Goal: Task Accomplishment & Management: Use online tool/utility

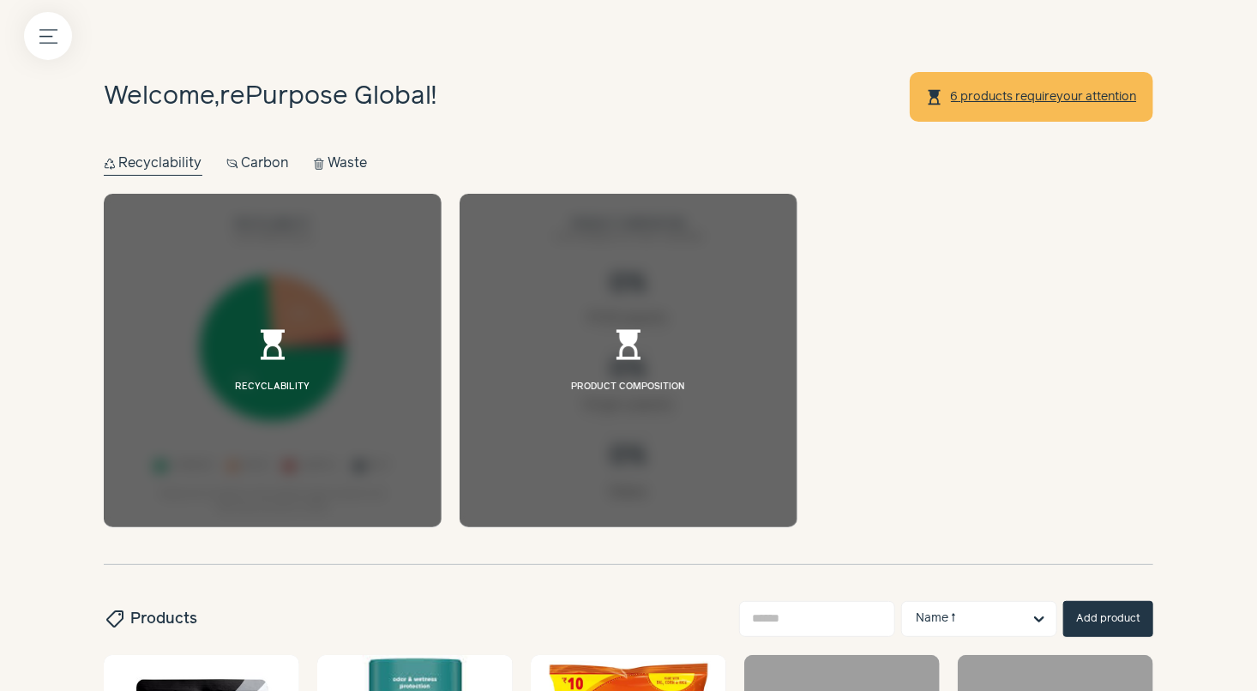
click at [280, 166] on button "Carbon Carbon" at bounding box center [257, 164] width 63 height 24
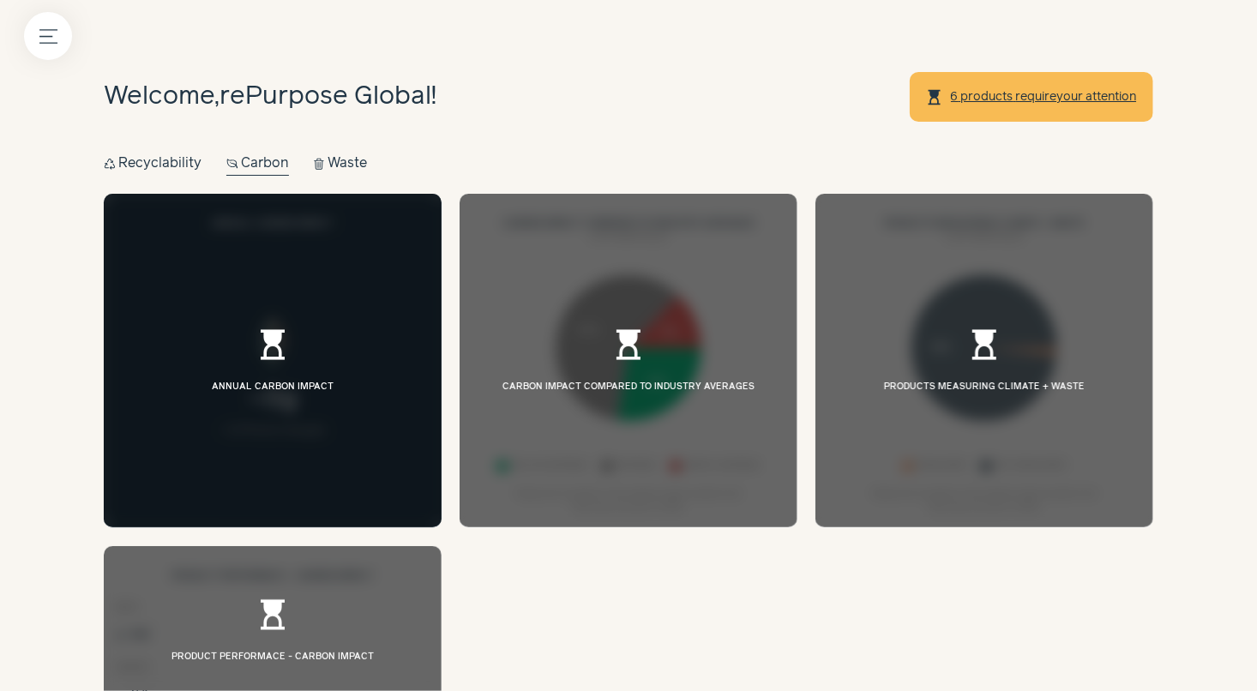
click at [364, 167] on button "Waste Waste" at bounding box center [340, 164] width 55 height 24
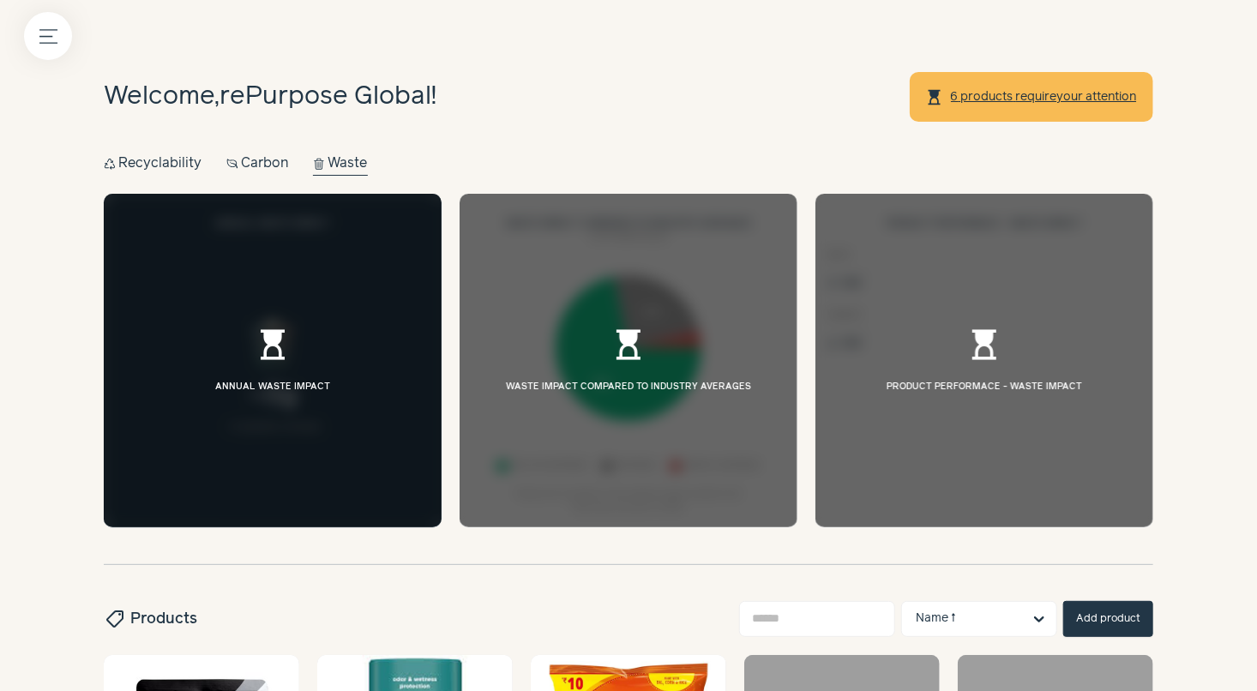
click at [162, 172] on button "Recycle Recyclability" at bounding box center [153, 164] width 99 height 24
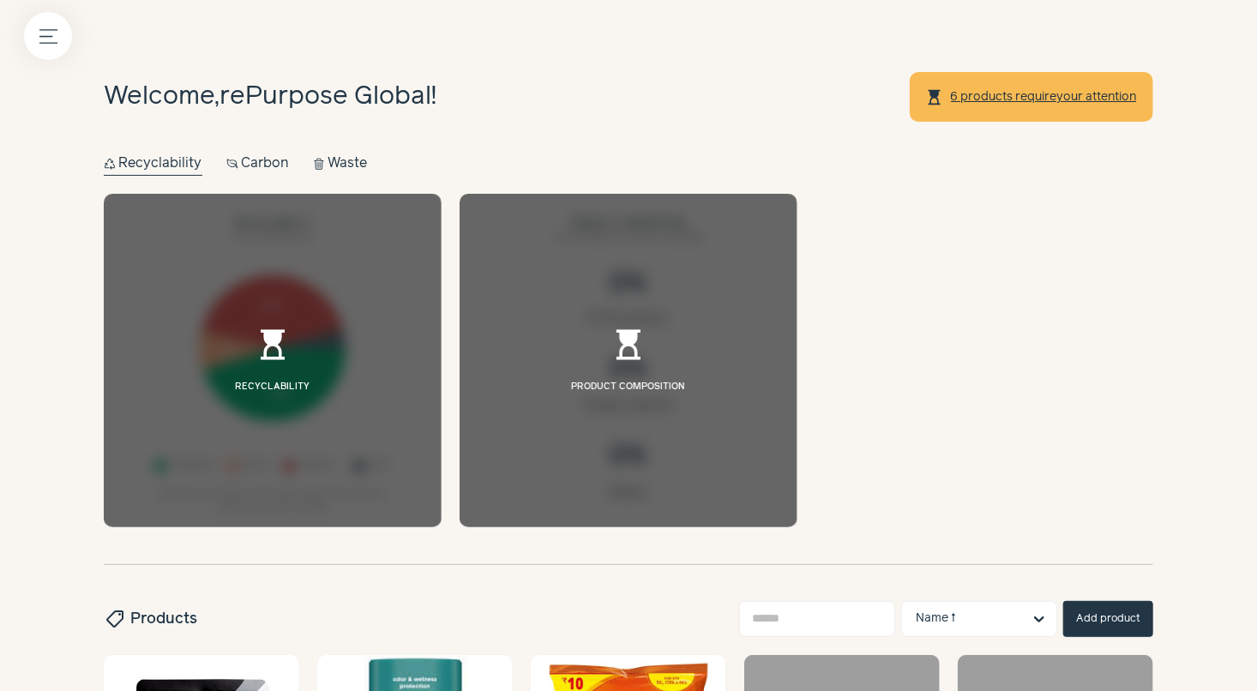
click at [359, 348] on div at bounding box center [273, 361] width 338 height 334
click at [259, 338] on span "hourglass_top" at bounding box center [273, 345] width 36 height 36
click at [284, 347] on span "hourglass_top" at bounding box center [273, 345] width 36 height 36
click at [278, 413] on div at bounding box center [273, 361] width 338 height 334
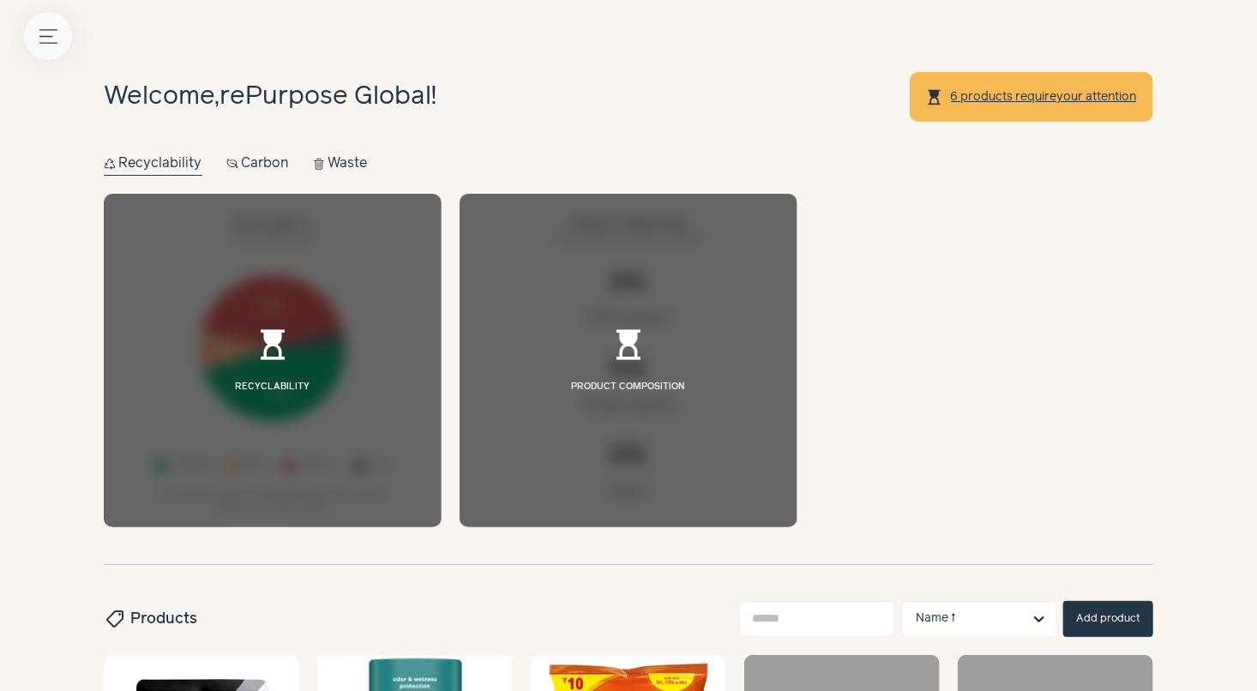
click at [56, 39] on icon "Menu button" at bounding box center [48, 36] width 18 height 18
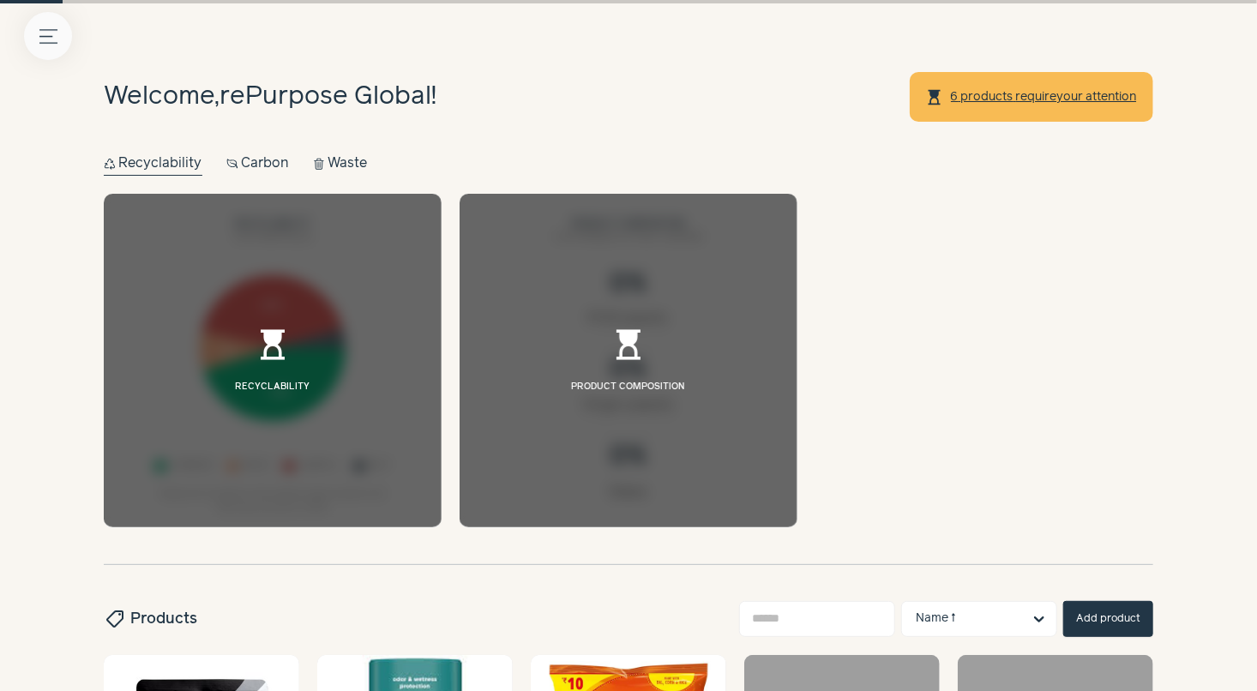
click at [57, 53] on button "Menu button" at bounding box center [48, 36] width 48 height 48
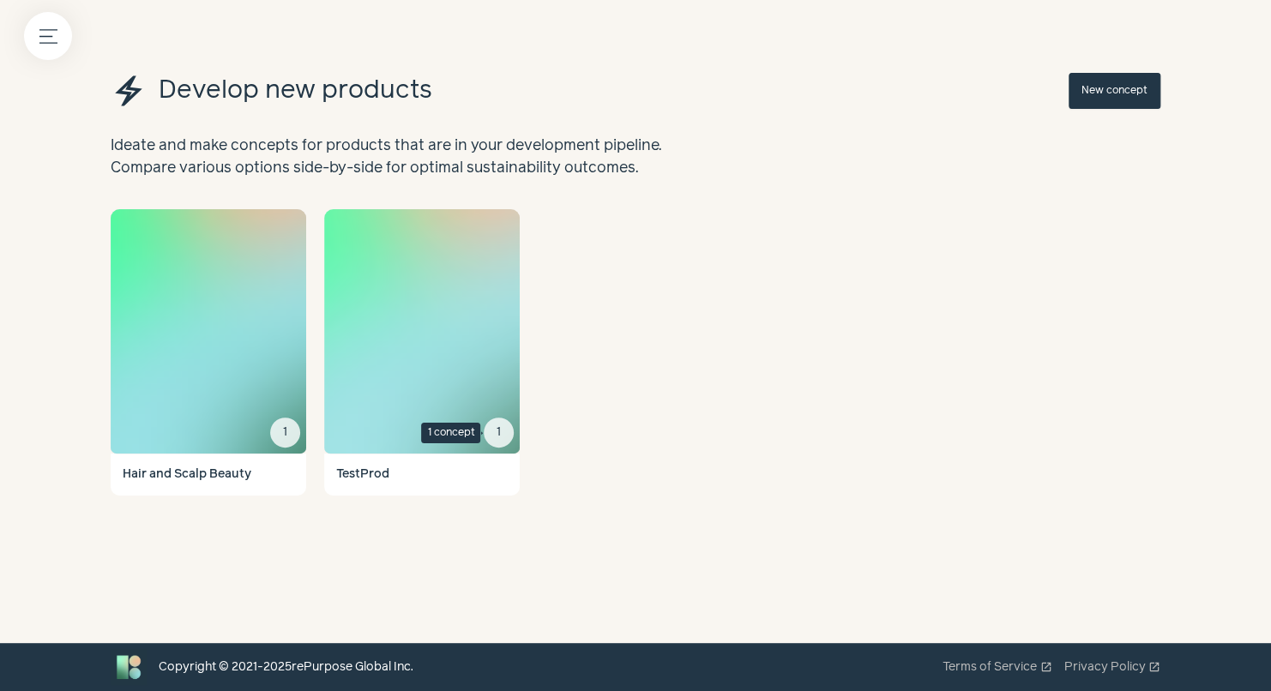
click at [502, 437] on div "1" at bounding box center [499, 433] width 30 height 30
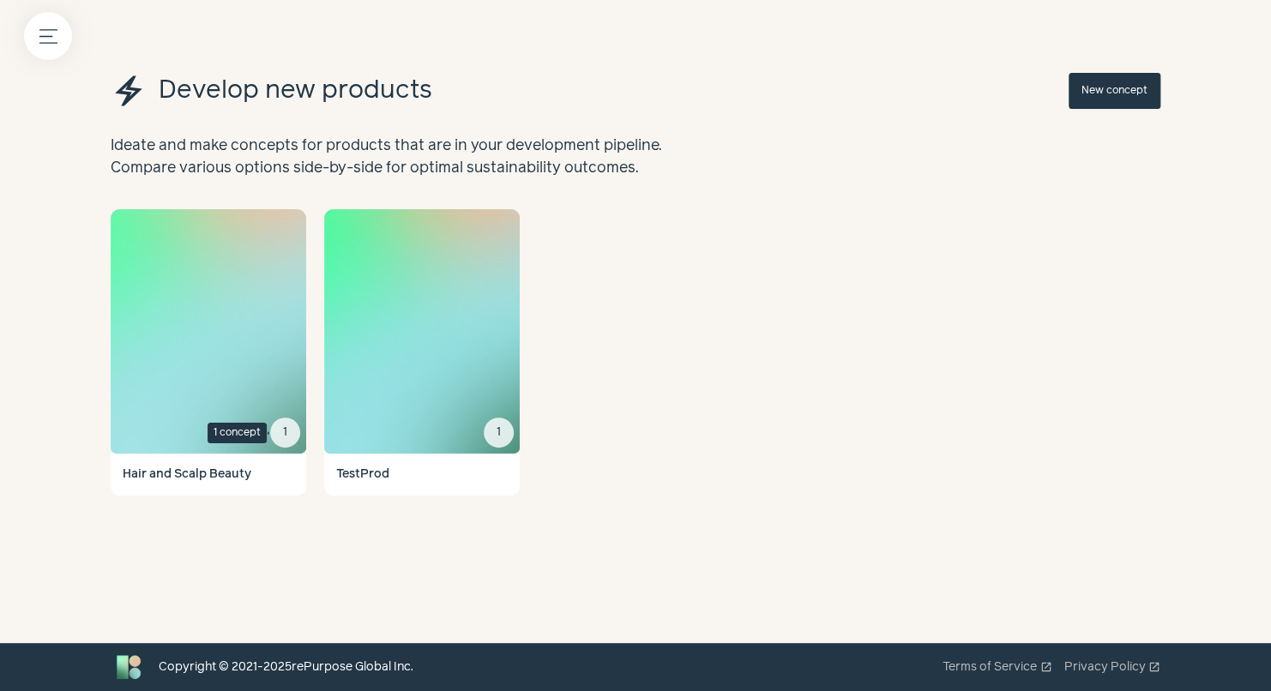
click at [289, 437] on div "1" at bounding box center [285, 433] width 30 height 30
